Goal: Check status: Check status

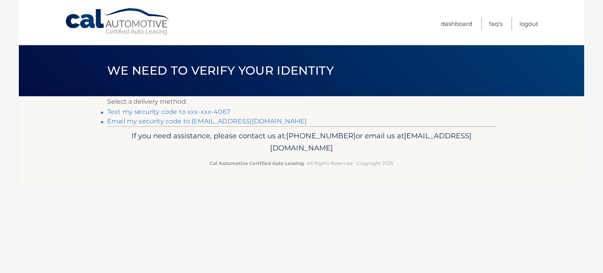
click at [224, 120] on link "**********" at bounding box center [207, 120] width 200 height 7
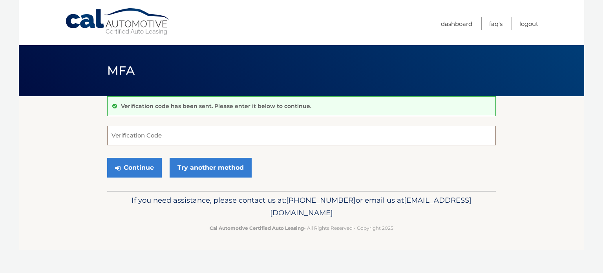
click at [220, 131] on input "Verification Code" at bounding box center [301, 136] width 389 height 20
paste input "Teacher Assistant: Ms. Alexandra M"
type input "Teacher Assistant: Ms. Alexandra M"
paste input "178039"
click at [139, 173] on button "Continue" at bounding box center [134, 168] width 55 height 20
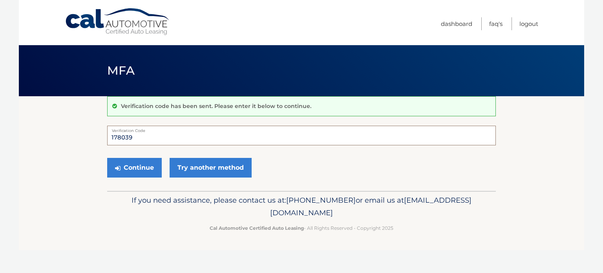
type input "178039"
click at [107, 158] on button "Continue" at bounding box center [134, 168] width 55 height 20
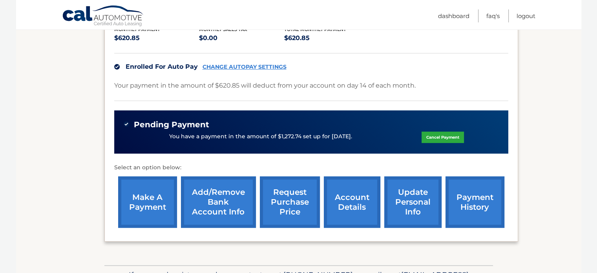
scroll to position [175, 0]
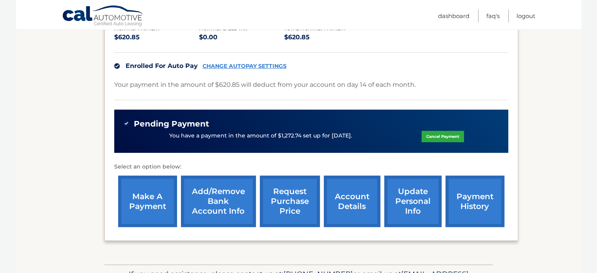
click at [468, 194] on link "payment history" at bounding box center [474, 200] width 59 height 51
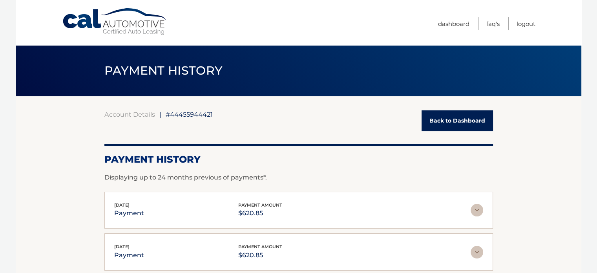
click at [141, 18] on link "Cal Automotive" at bounding box center [115, 22] width 106 height 28
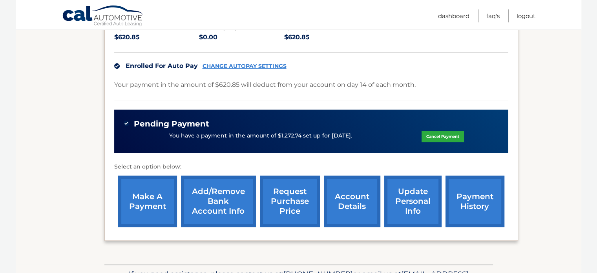
scroll to position [176, 0]
